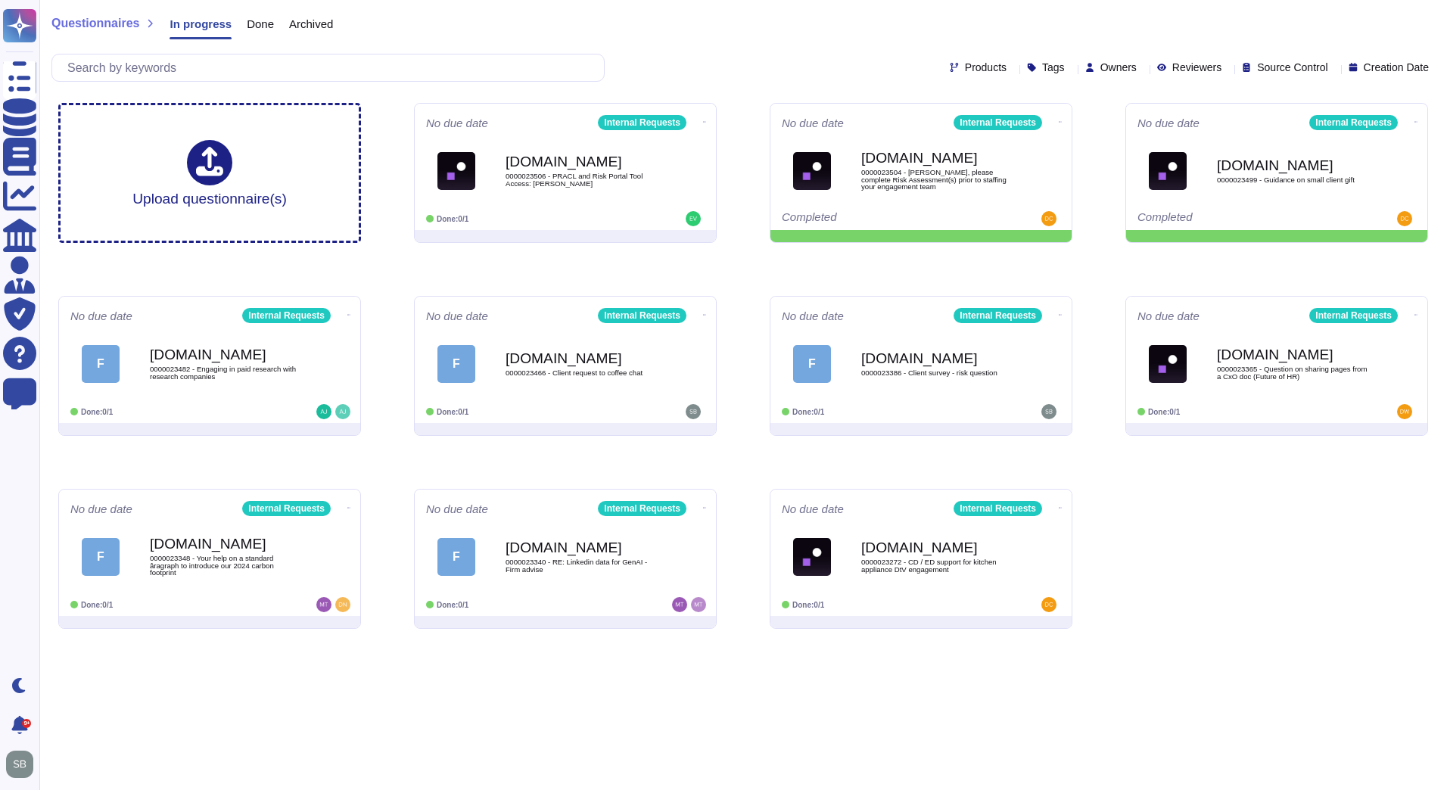
click at [1186, 564] on div "Upload questionnaire(s) No due date Internal Requests [DOMAIN_NAME] 0000023506 …" at bounding box center [743, 366] width 1394 height 550
click at [1060, 312] on icon at bounding box center [1061, 314] width 3 height 4
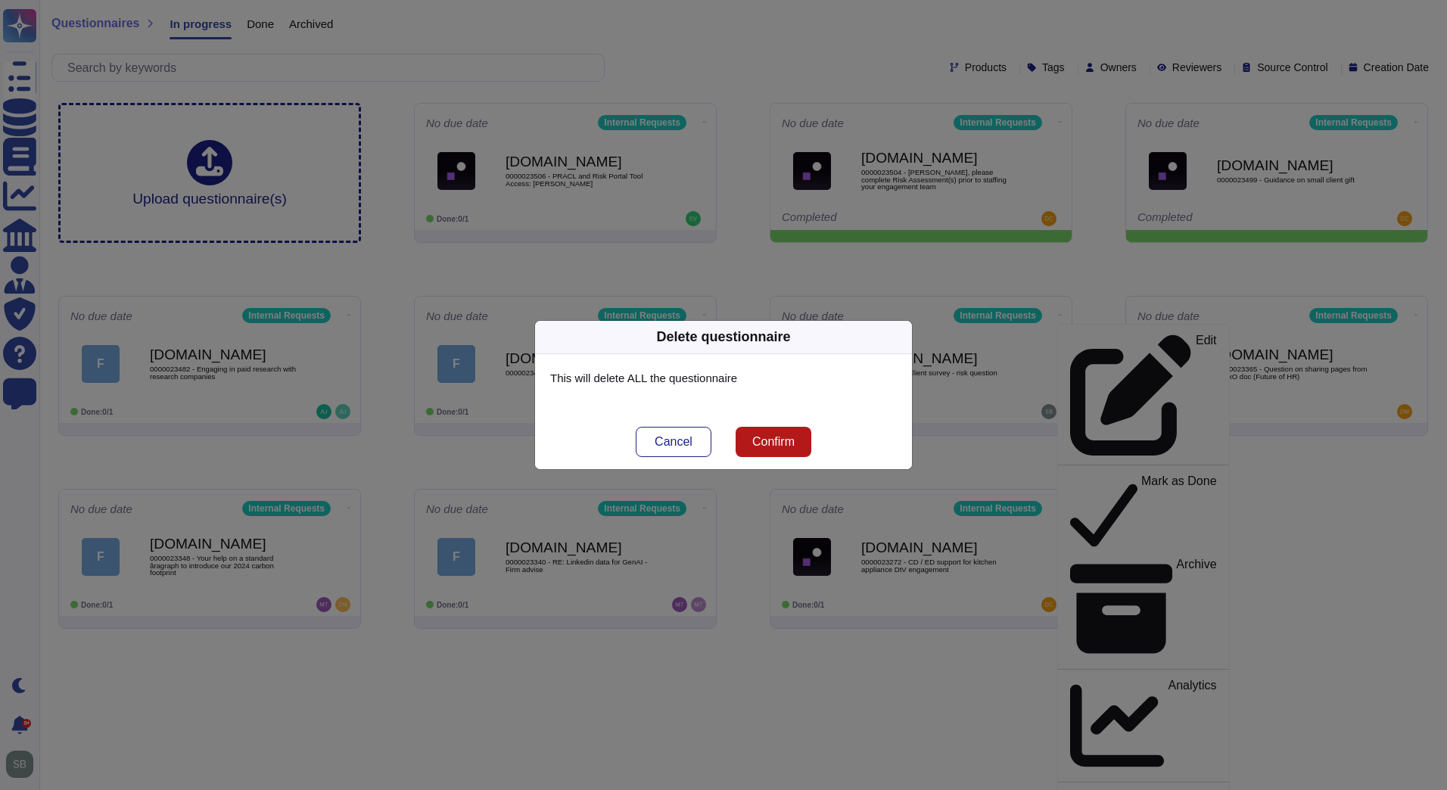
click at [782, 443] on span "Confirm" at bounding box center [773, 442] width 42 height 12
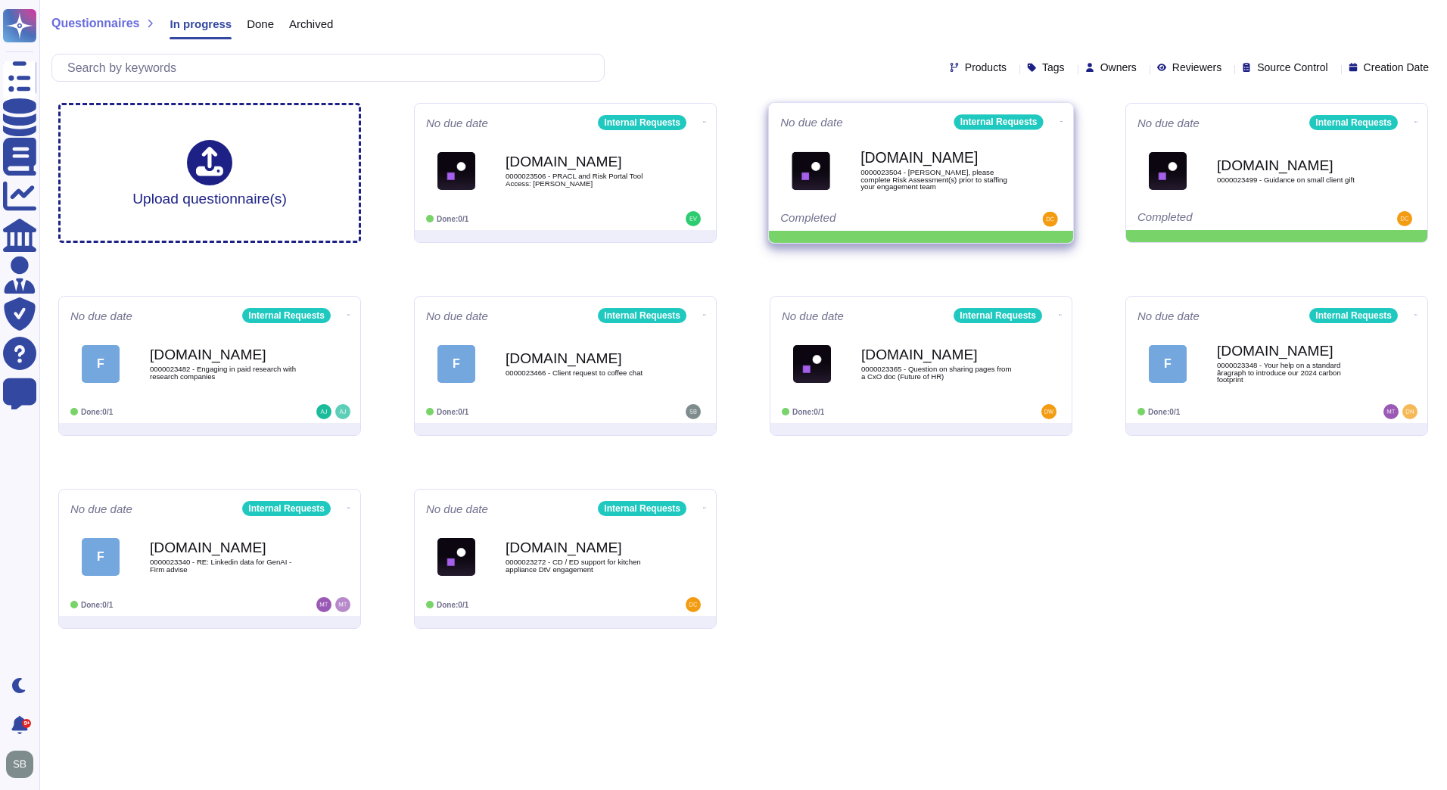
click at [1060, 120] on icon at bounding box center [1061, 122] width 3 height 4
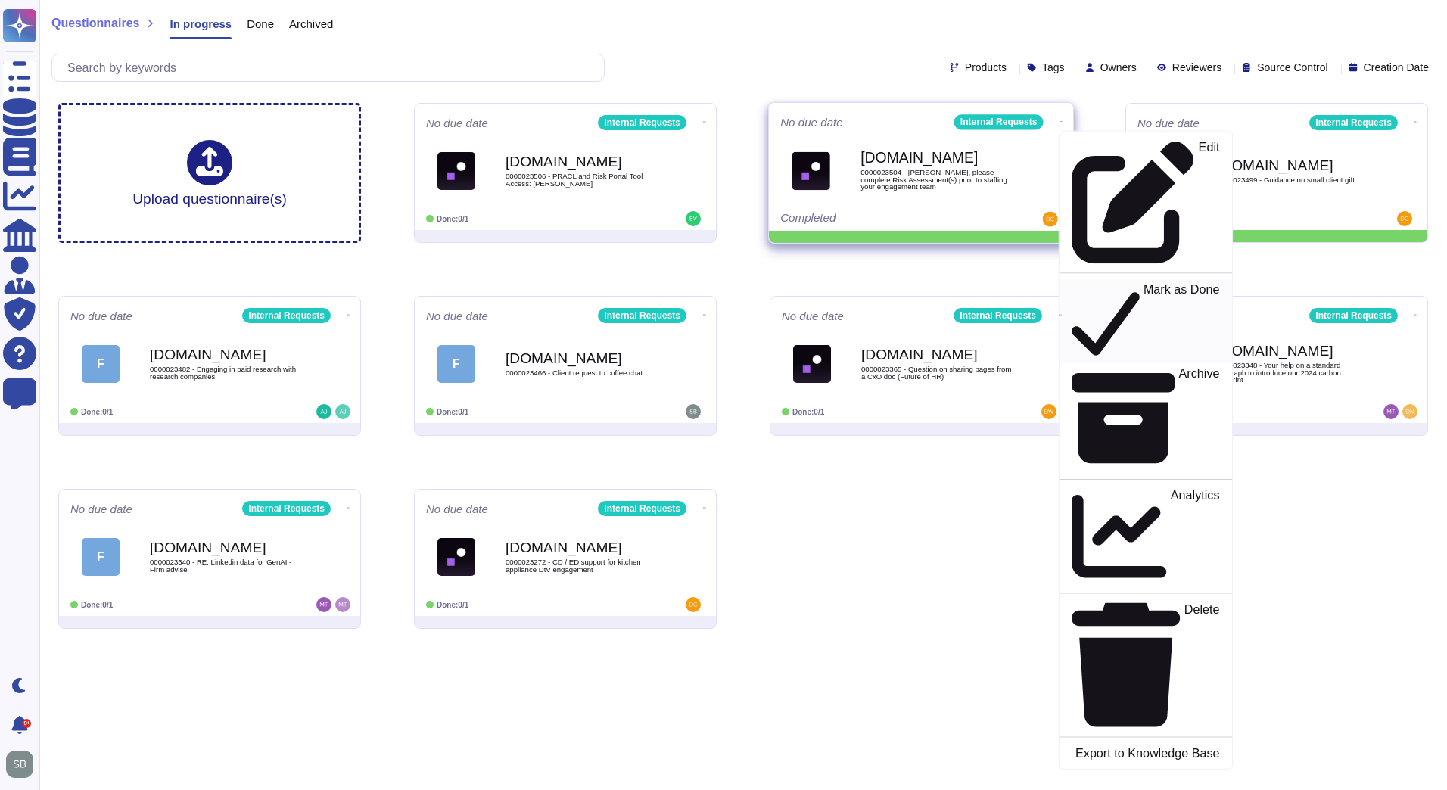
click at [1074, 282] on div "Mark as Done" at bounding box center [1145, 321] width 148 height 78
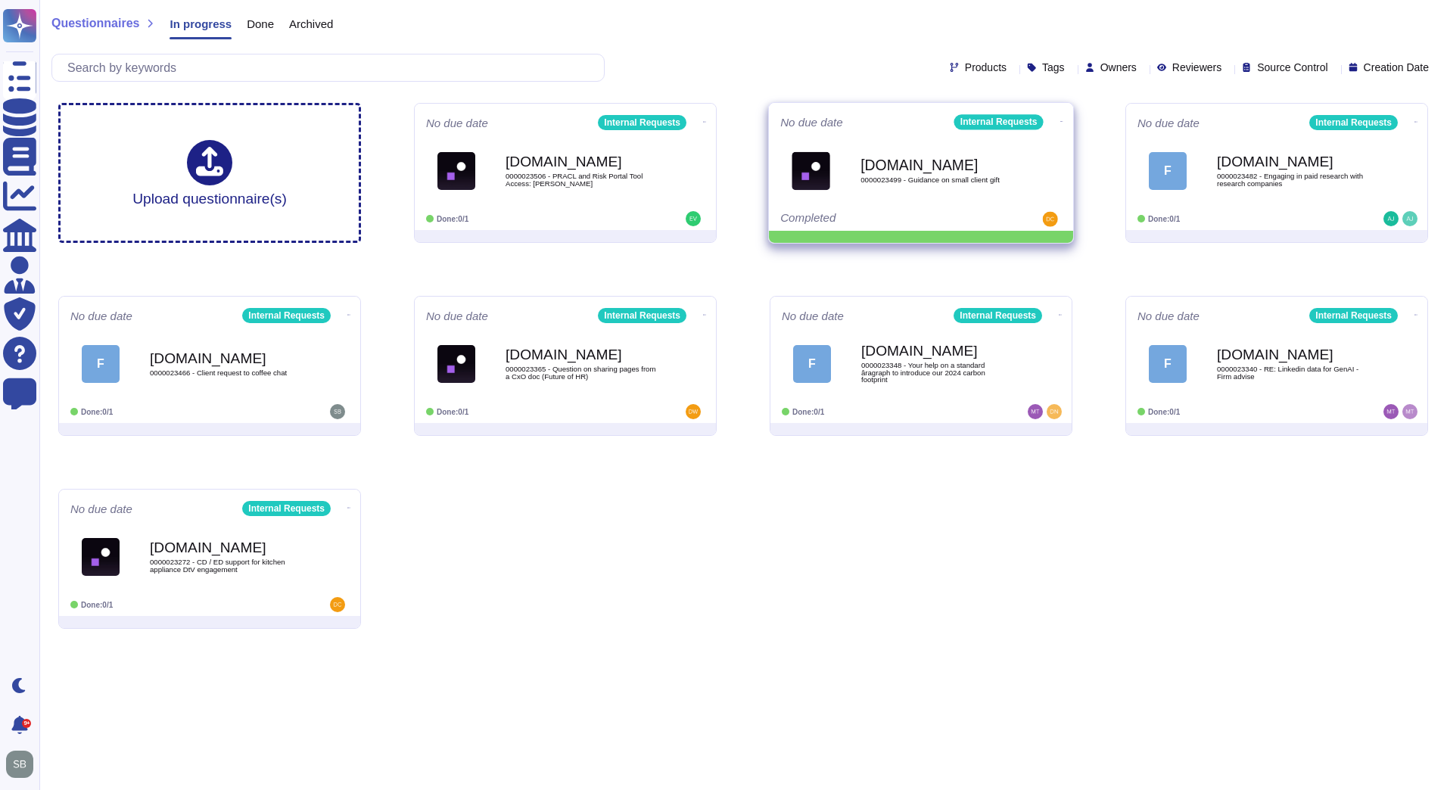
click at [1060, 120] on icon at bounding box center [1061, 122] width 3 height 4
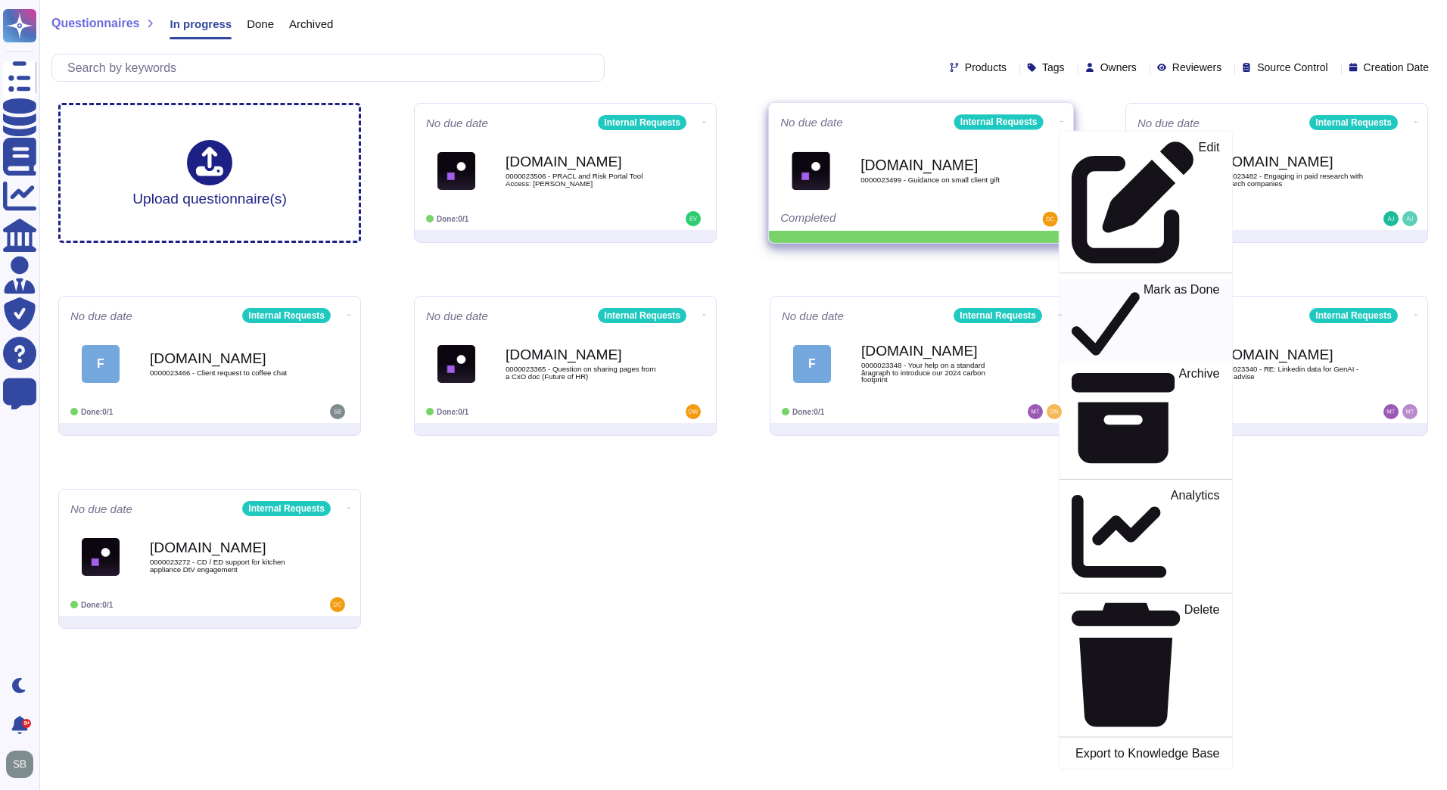
click at [1072, 282] on icon at bounding box center [1105, 321] width 68 height 78
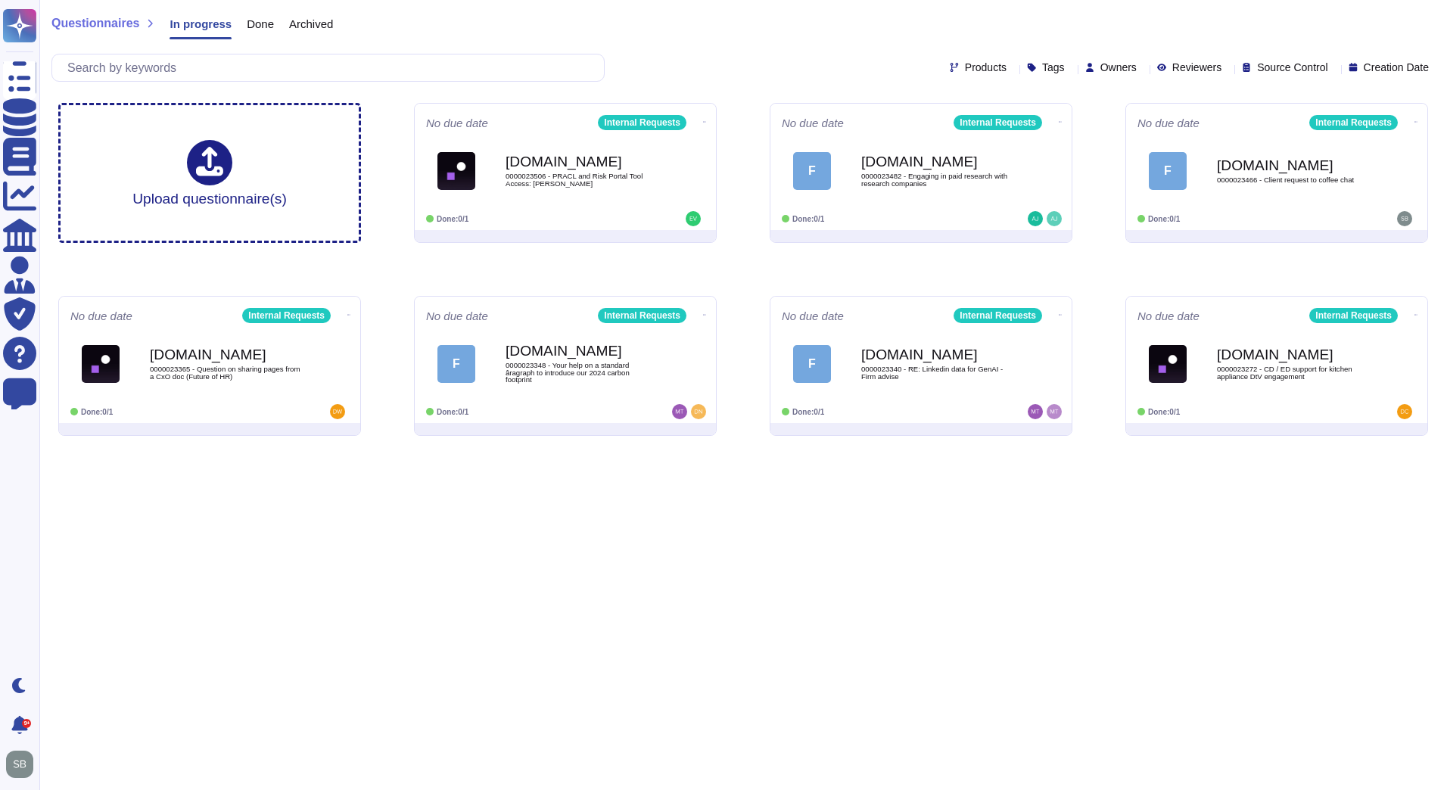
click at [705, 448] on html "Questionnaires Knowledge Base Documents Analytics CAIQ / SIG Admin Trust Center…" at bounding box center [723, 224] width 1447 height 448
click at [693, 448] on html "Questionnaires Knowledge Base Documents Analytics CAIQ / SIG Admin Trust Center…" at bounding box center [723, 224] width 1447 height 448
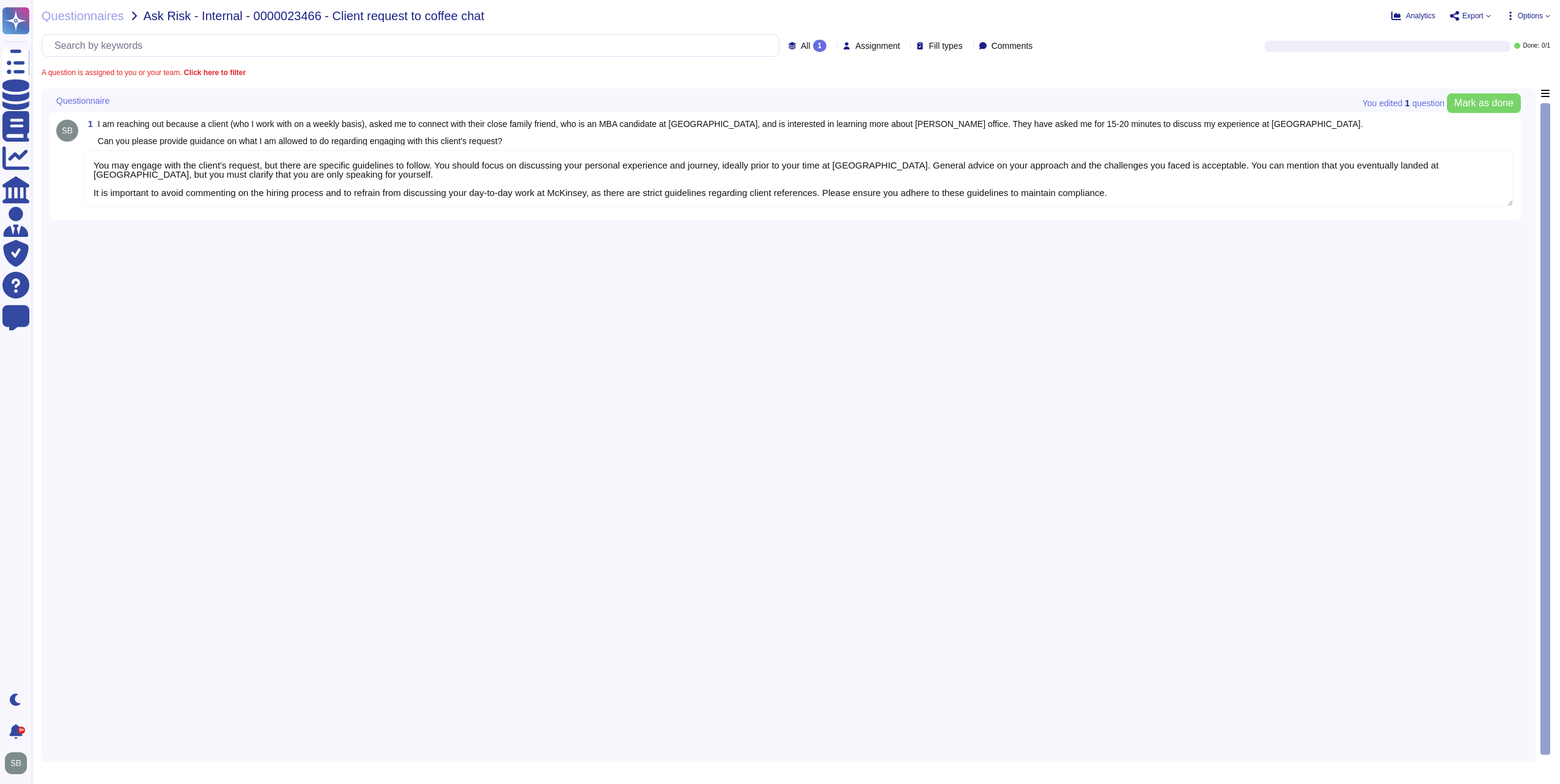
click at [234, 179] on textarea "You may engage with the client's request, but there are specific guidelines to …" at bounding box center [798, 178] width 1430 height 57
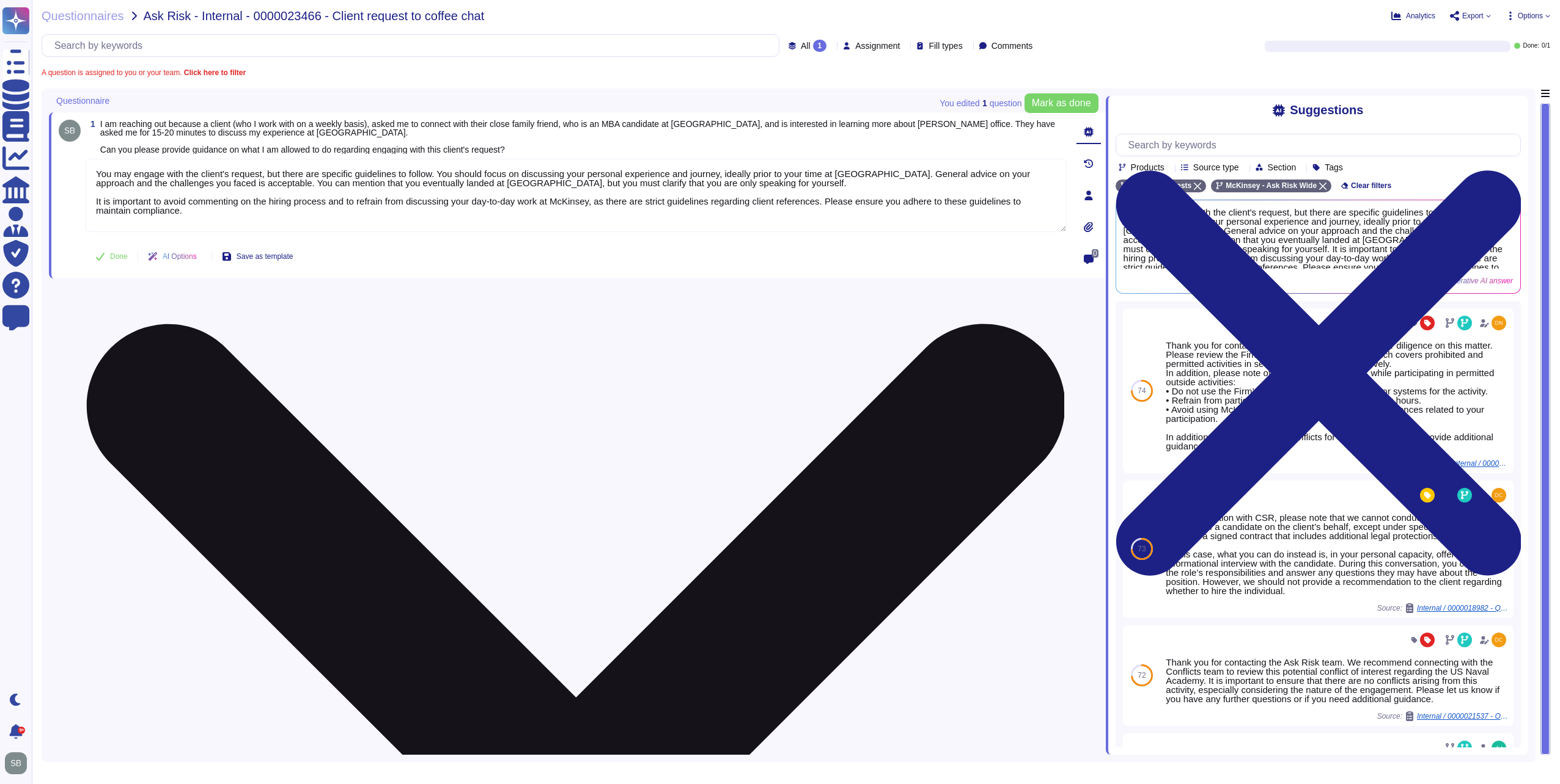
paste textarea "For your awareness, we are sharing our Recruiting and Hiring Policy. In short, …"
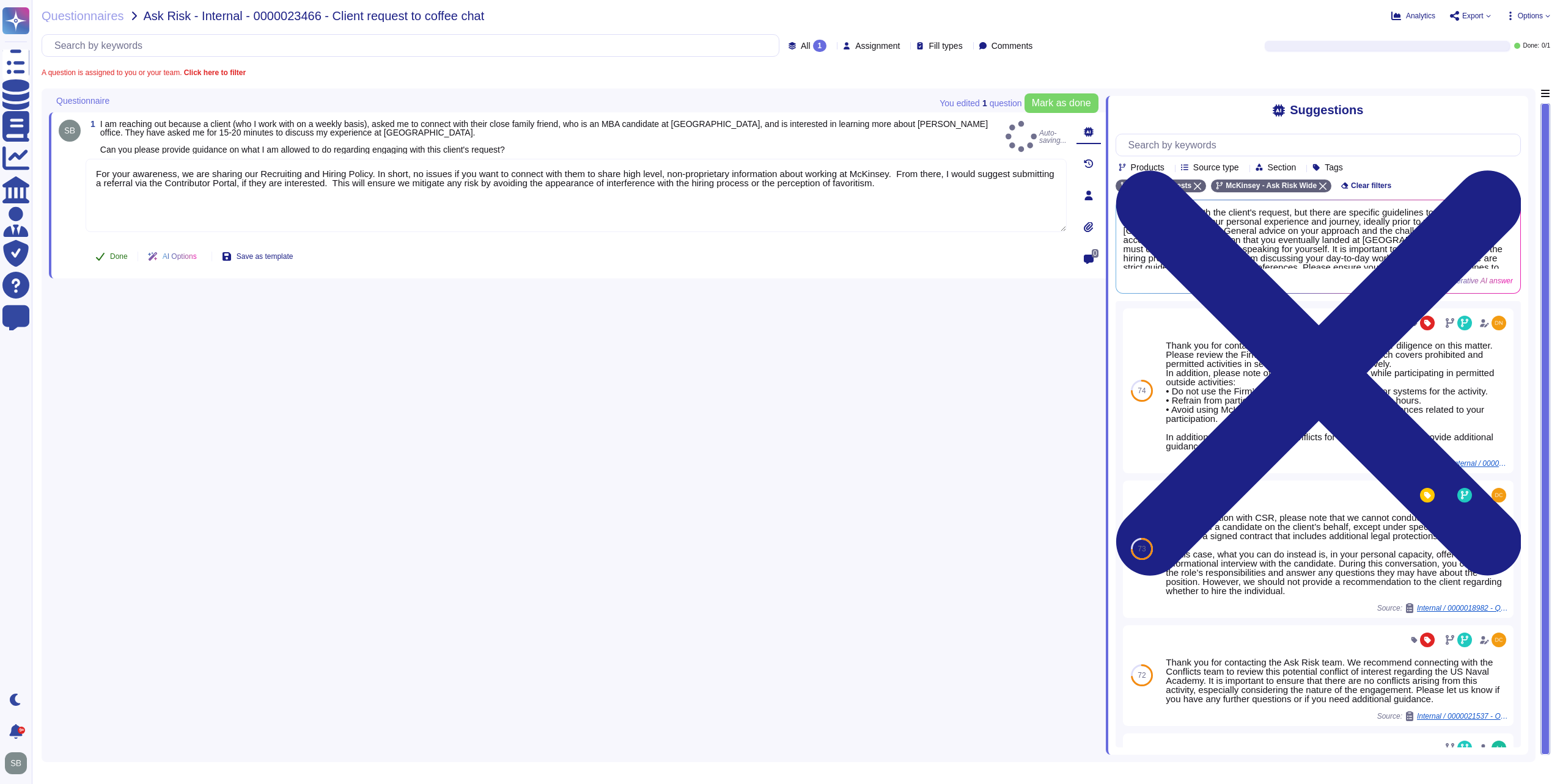
type textarea "For your awareness, we are sharing our Recruiting and Hiring Policy. In short, …"
click at [110, 255] on span "Done" at bounding box center [119, 256] width 18 height 7
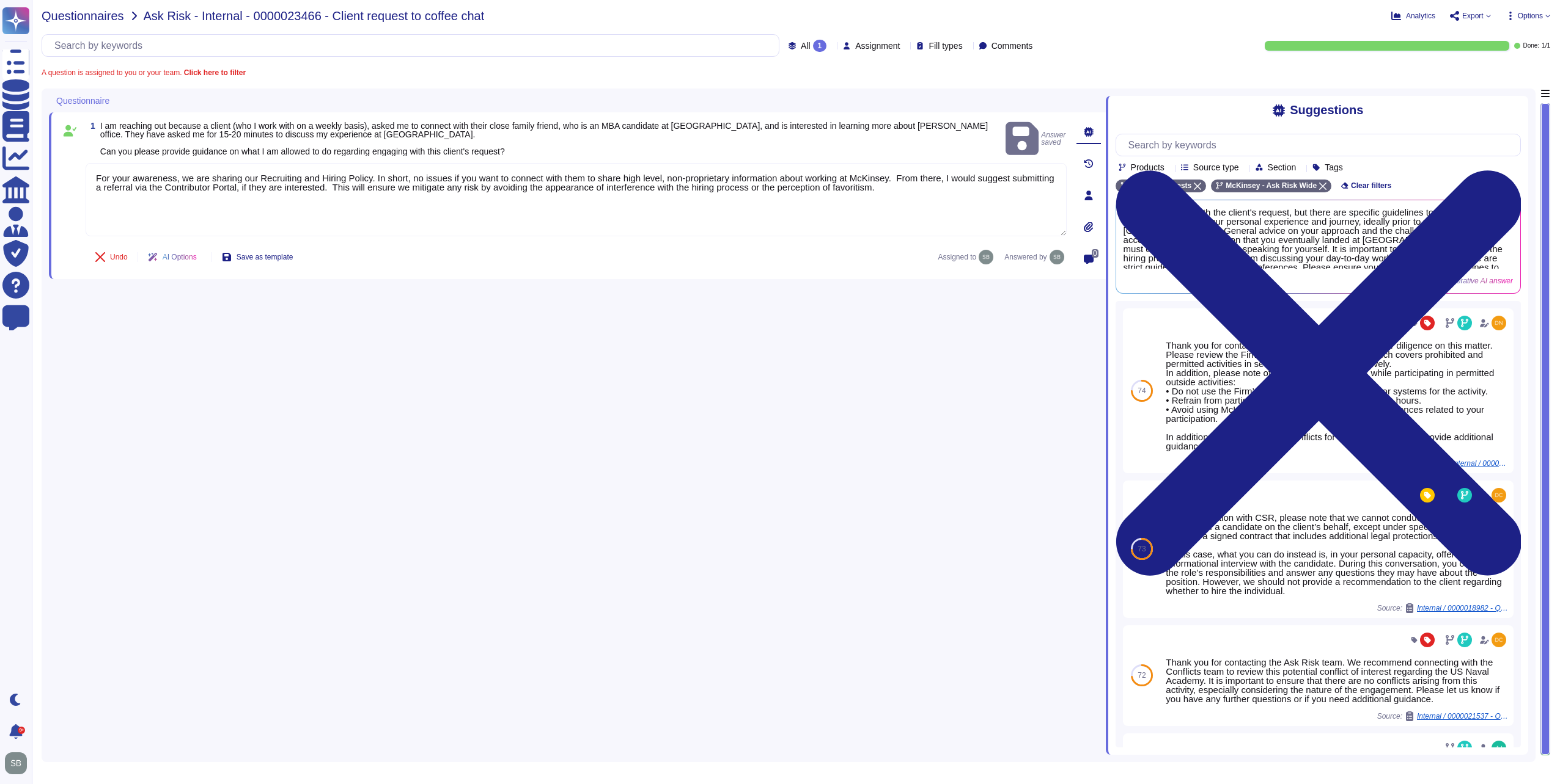
click at [89, 17] on span "Questionnaires" at bounding box center [82, 15] width 82 height 12
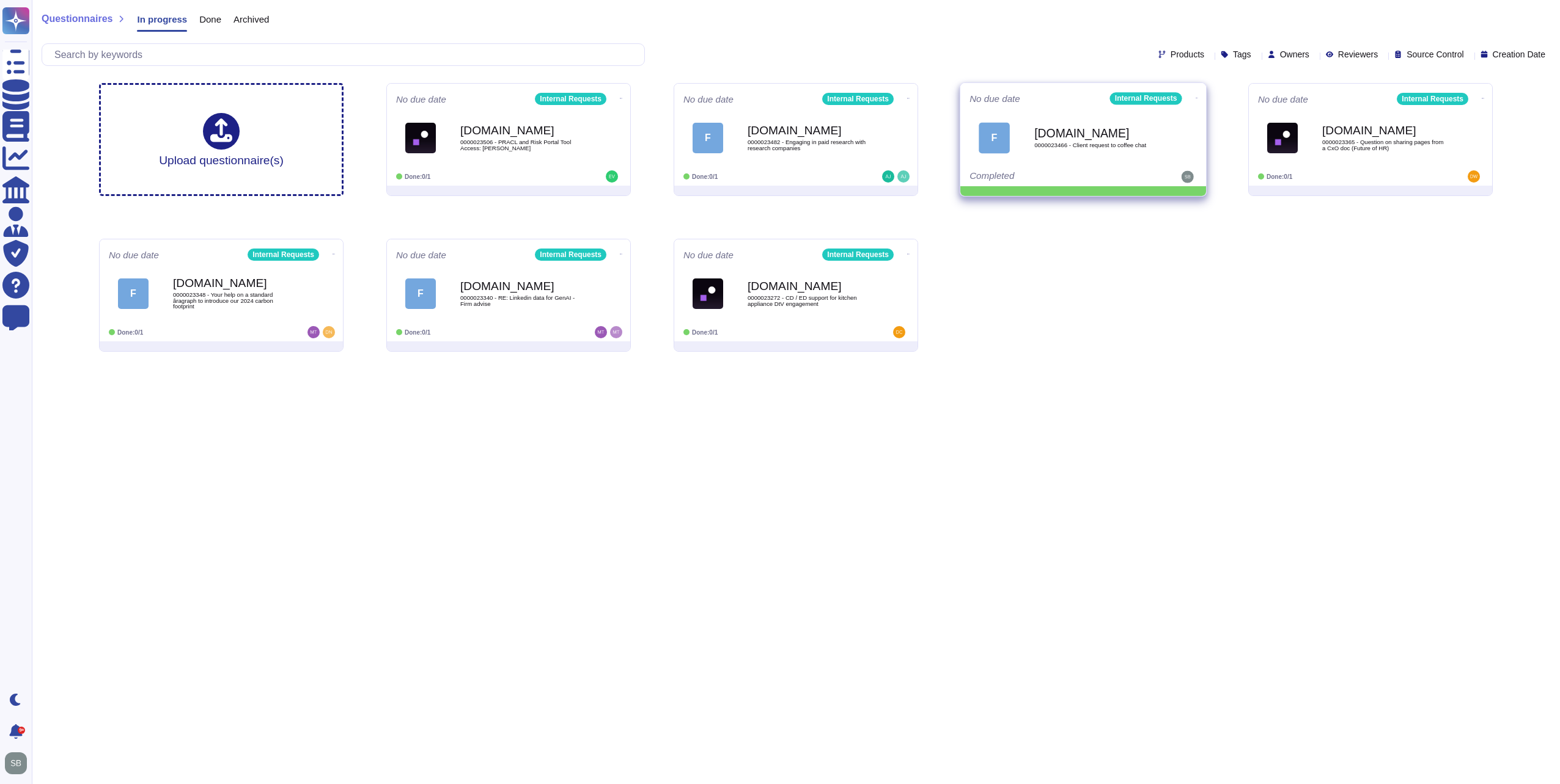
click at [1196, 97] on icon at bounding box center [1196, 99] width 2 height 3
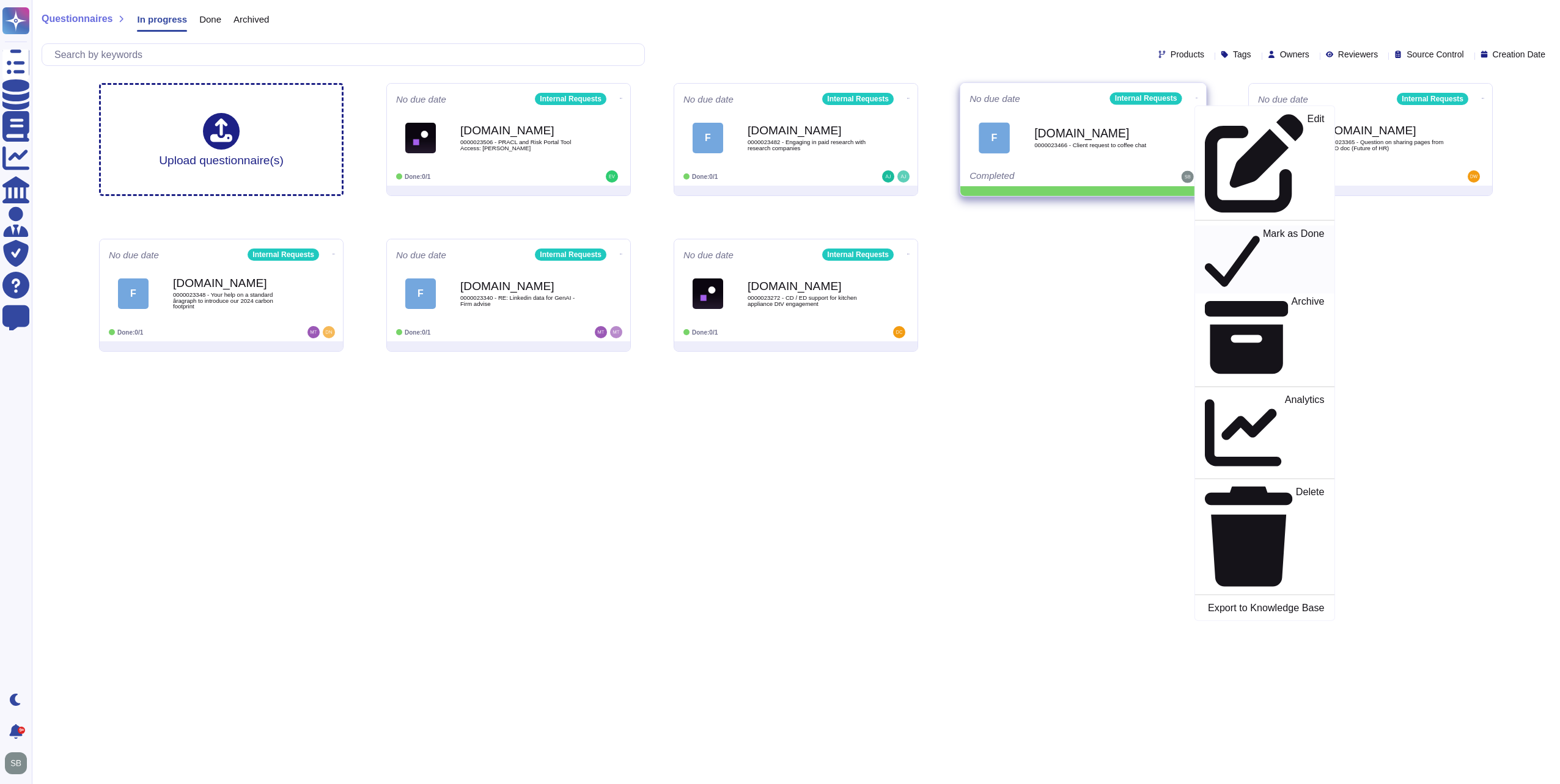
click at [1263, 228] on p "Mark as Done" at bounding box center [1293, 259] width 61 height 62
